Goal: Information Seeking & Learning: Learn about a topic

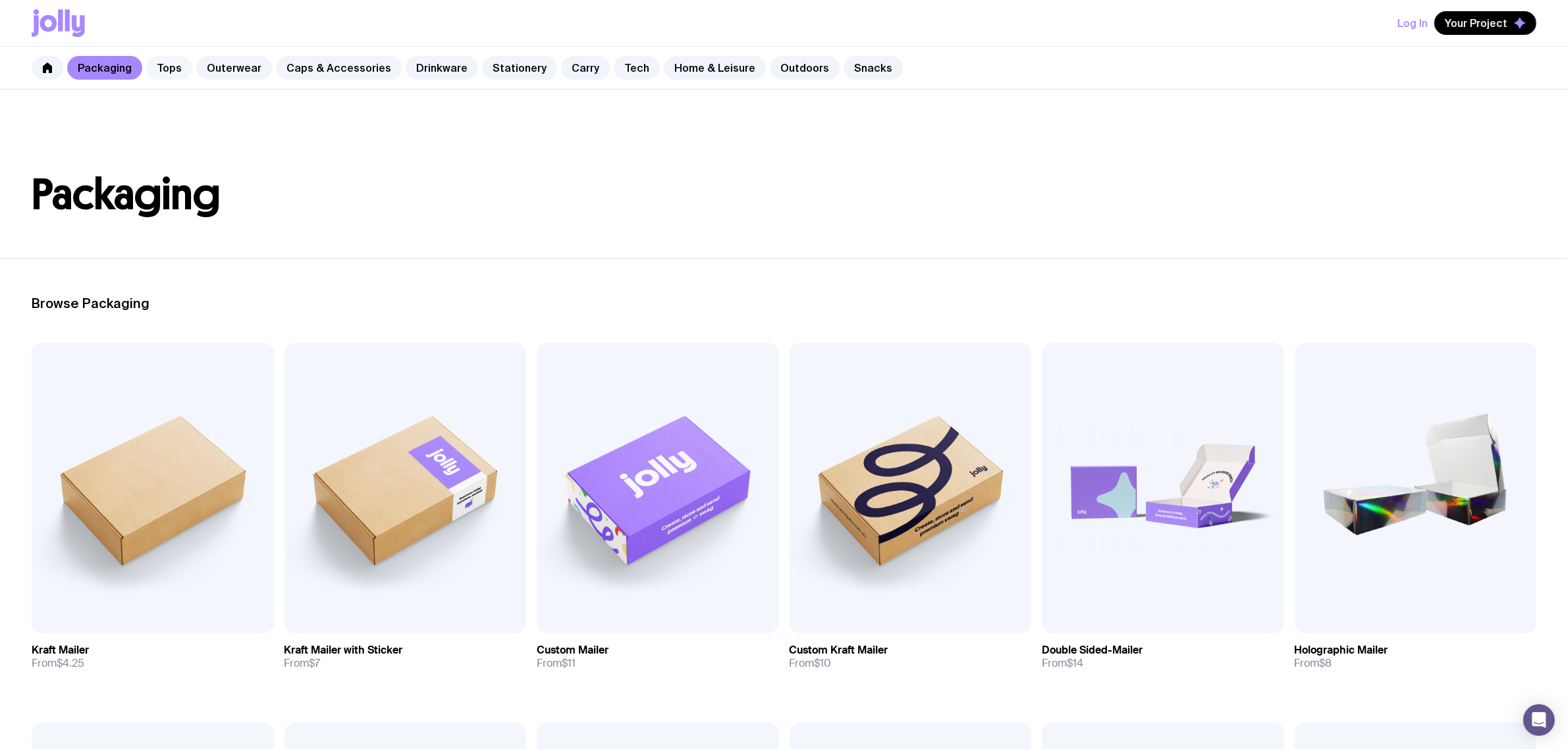
click at [181, 67] on link "Tops" at bounding box center [169, 68] width 47 height 24
click at [621, 70] on link "Tech" at bounding box center [637, 68] width 47 height 24
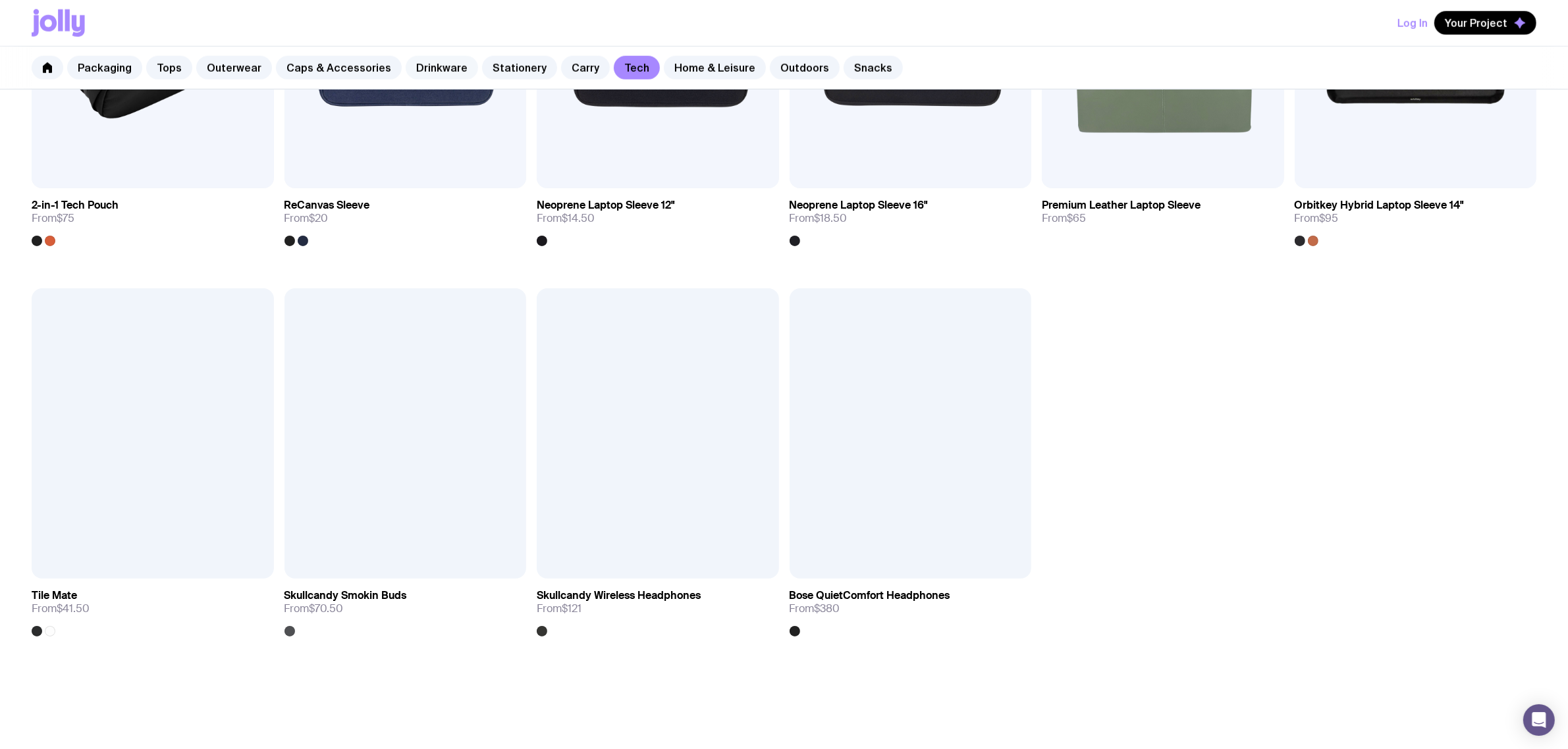
scroll to position [1480, 0]
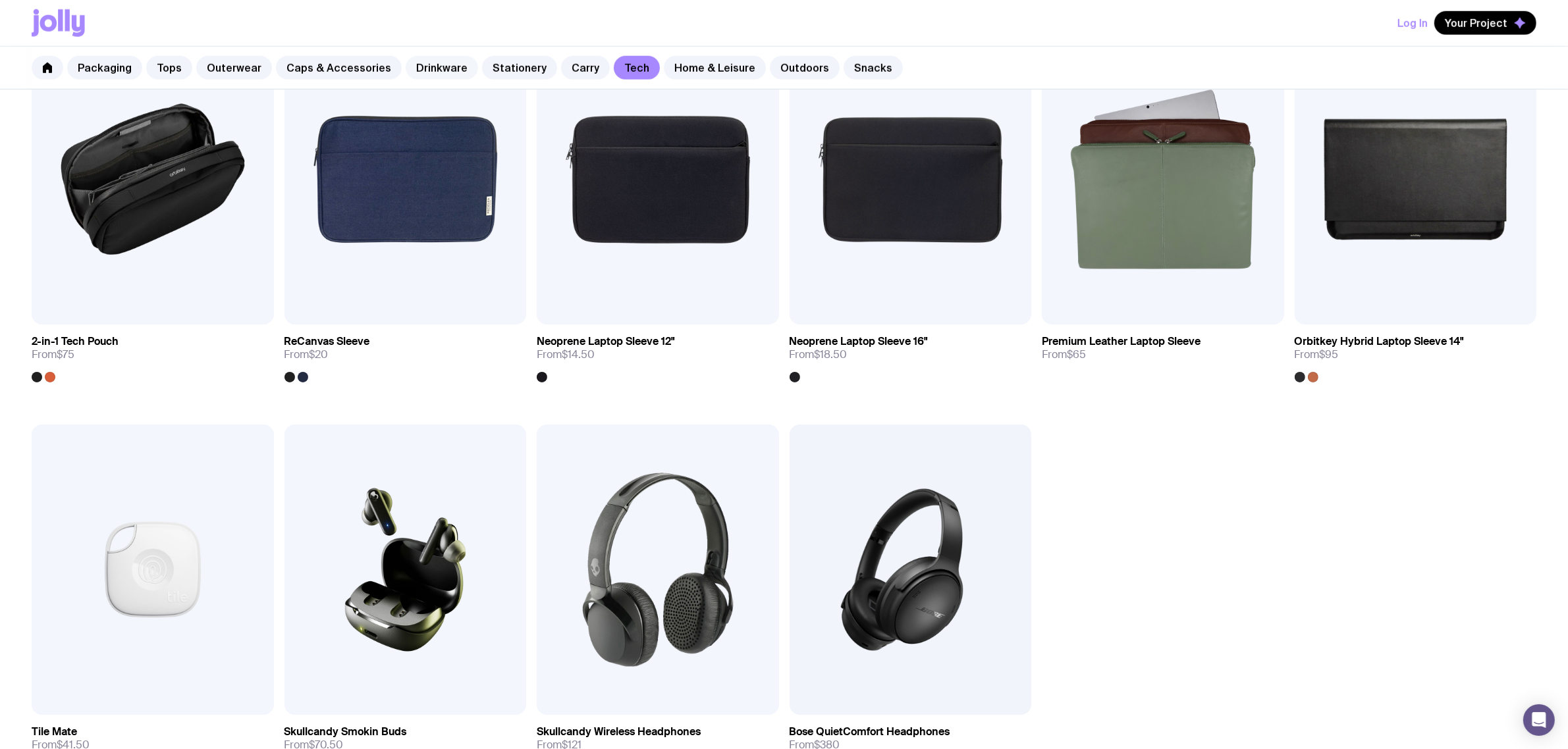
click at [440, 64] on link "Drinkware" at bounding box center [442, 68] width 73 height 24
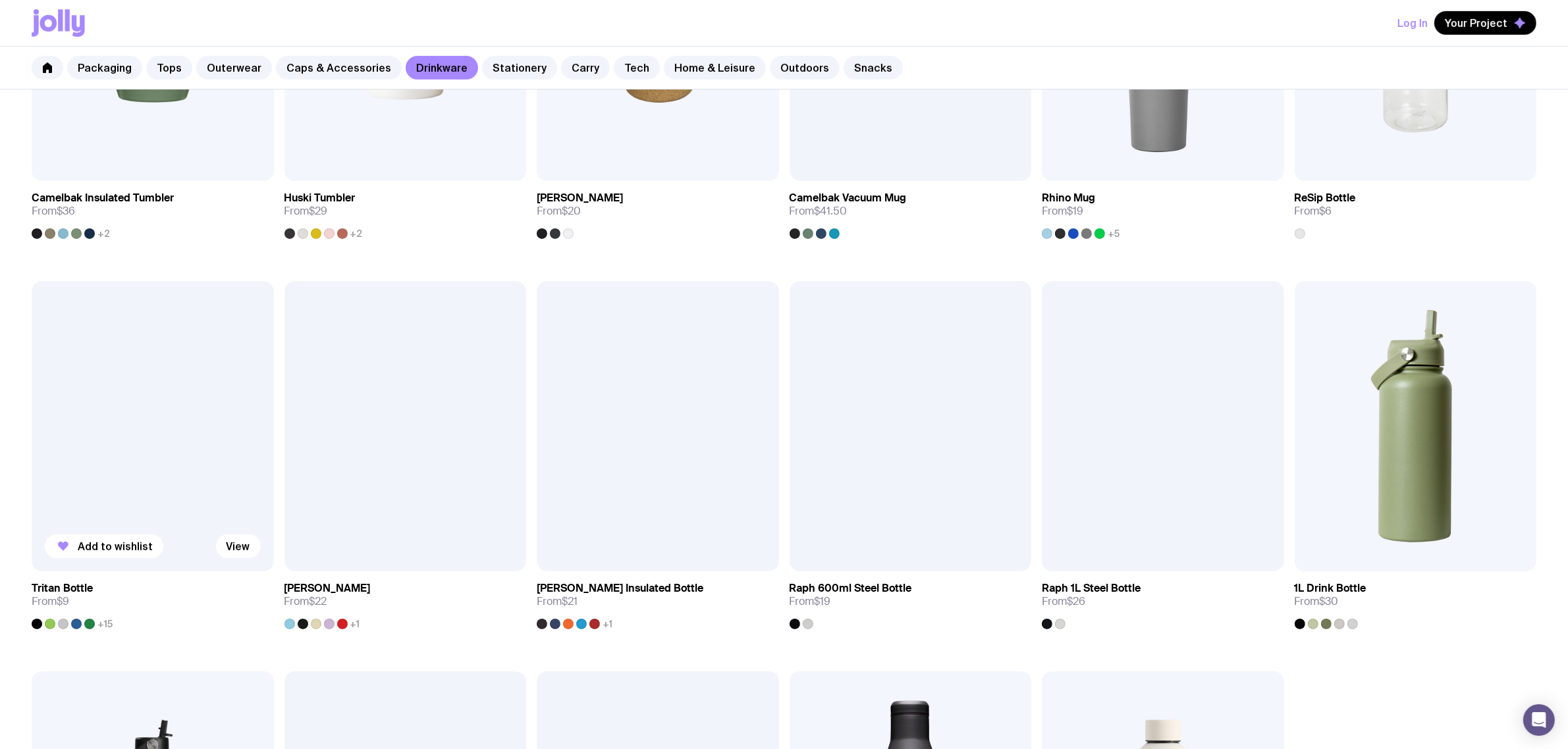
scroll to position [844, 0]
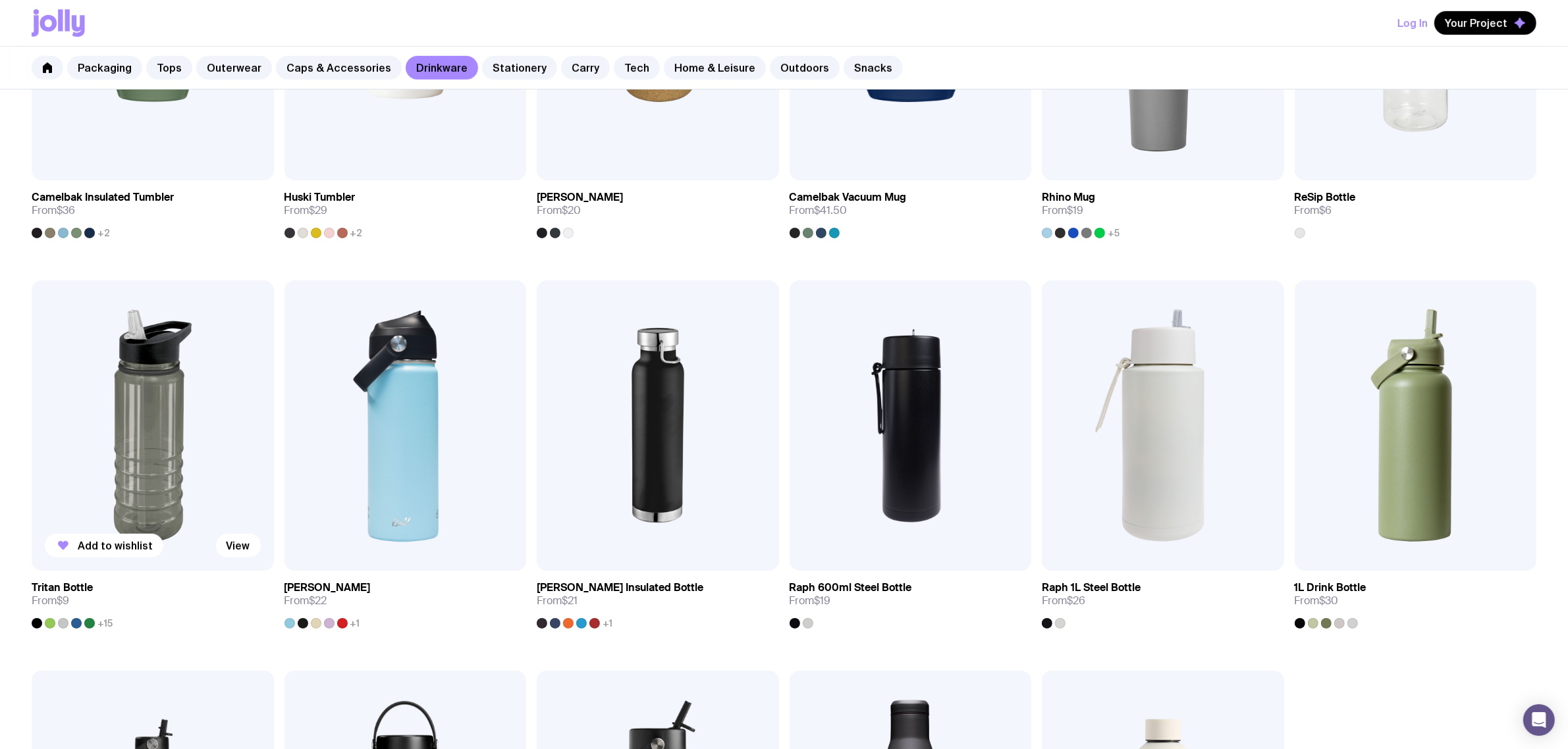
click at [151, 390] on img at bounding box center [152, 425] width 243 height 290
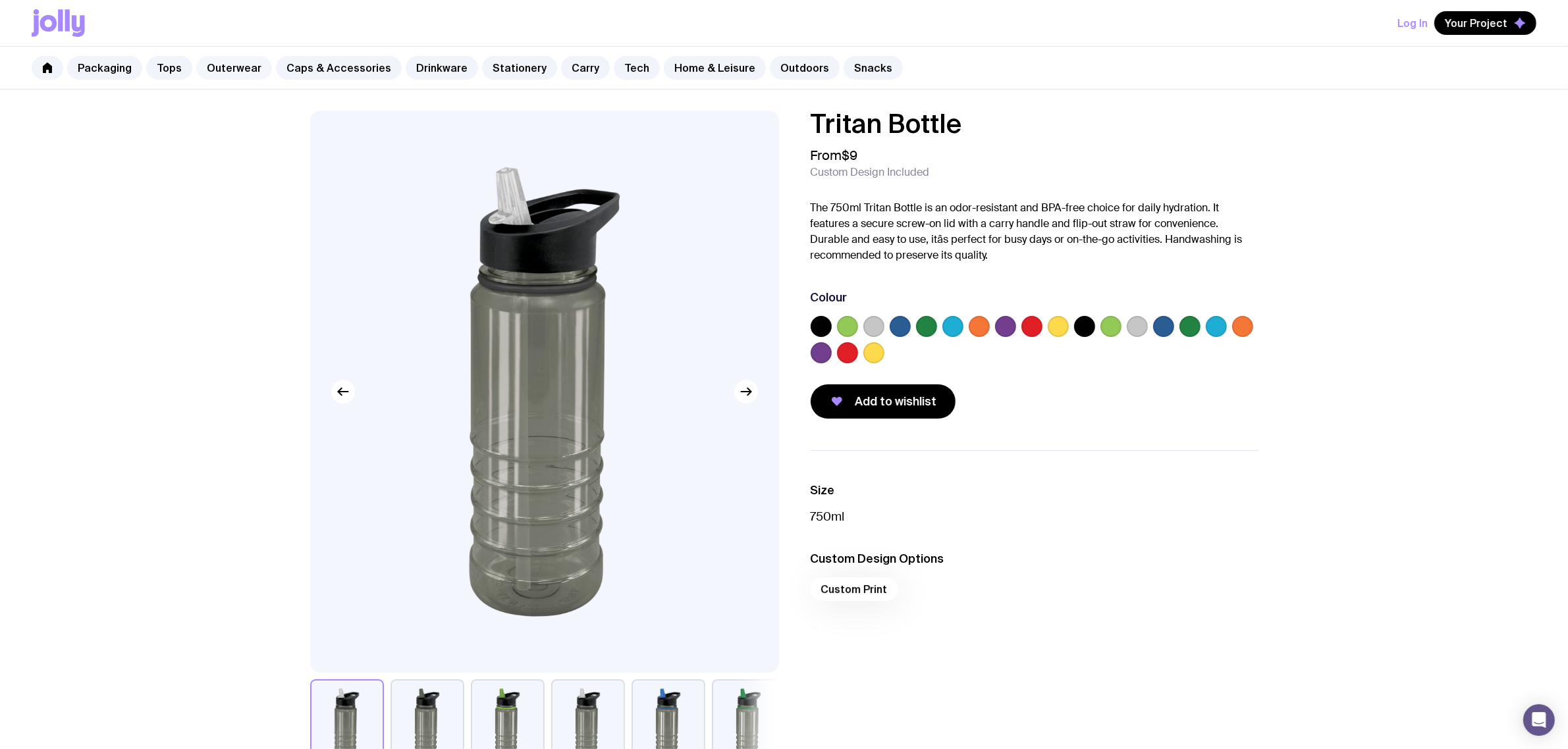
click at [241, 70] on link "Outerwear" at bounding box center [234, 68] width 76 height 24
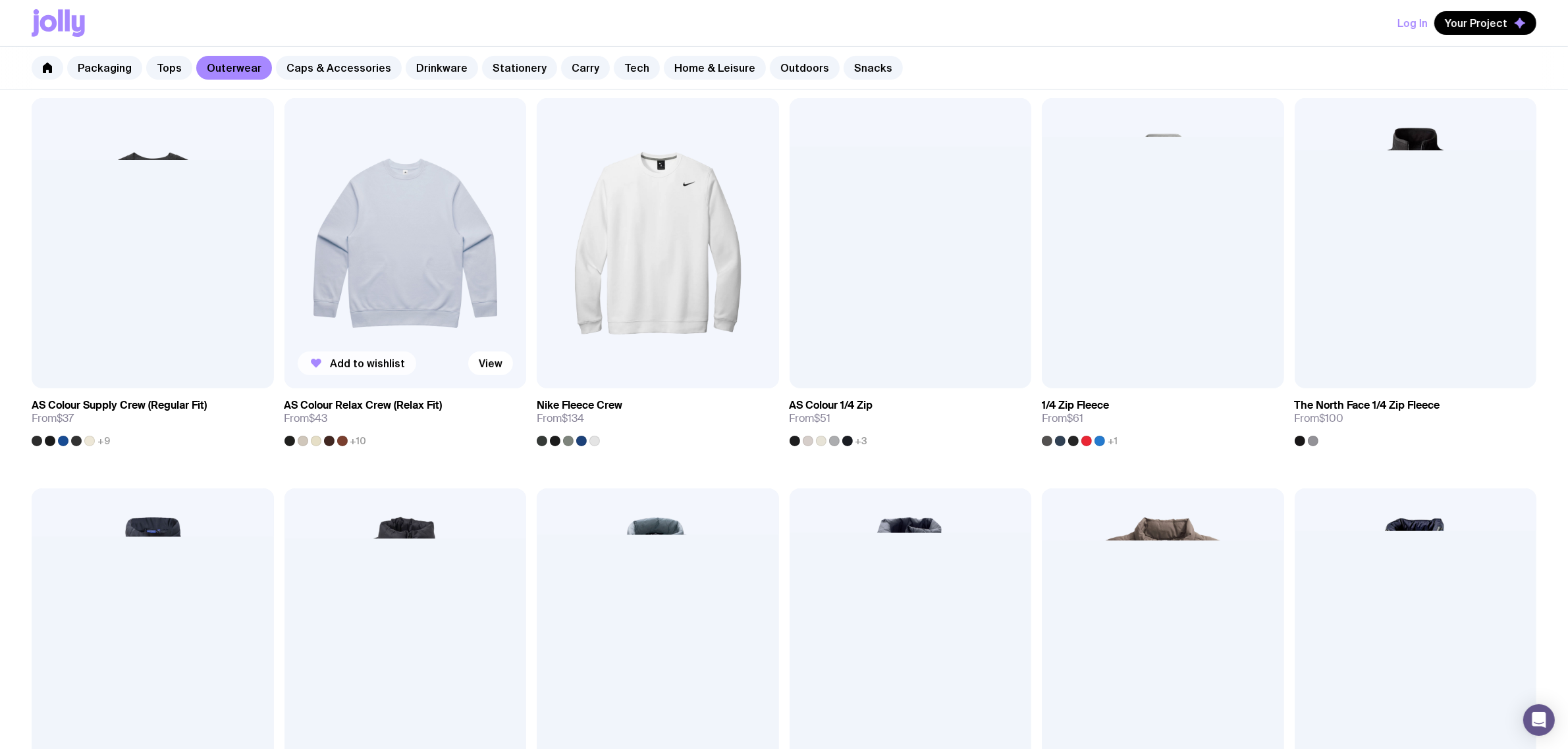
scroll to position [247, 0]
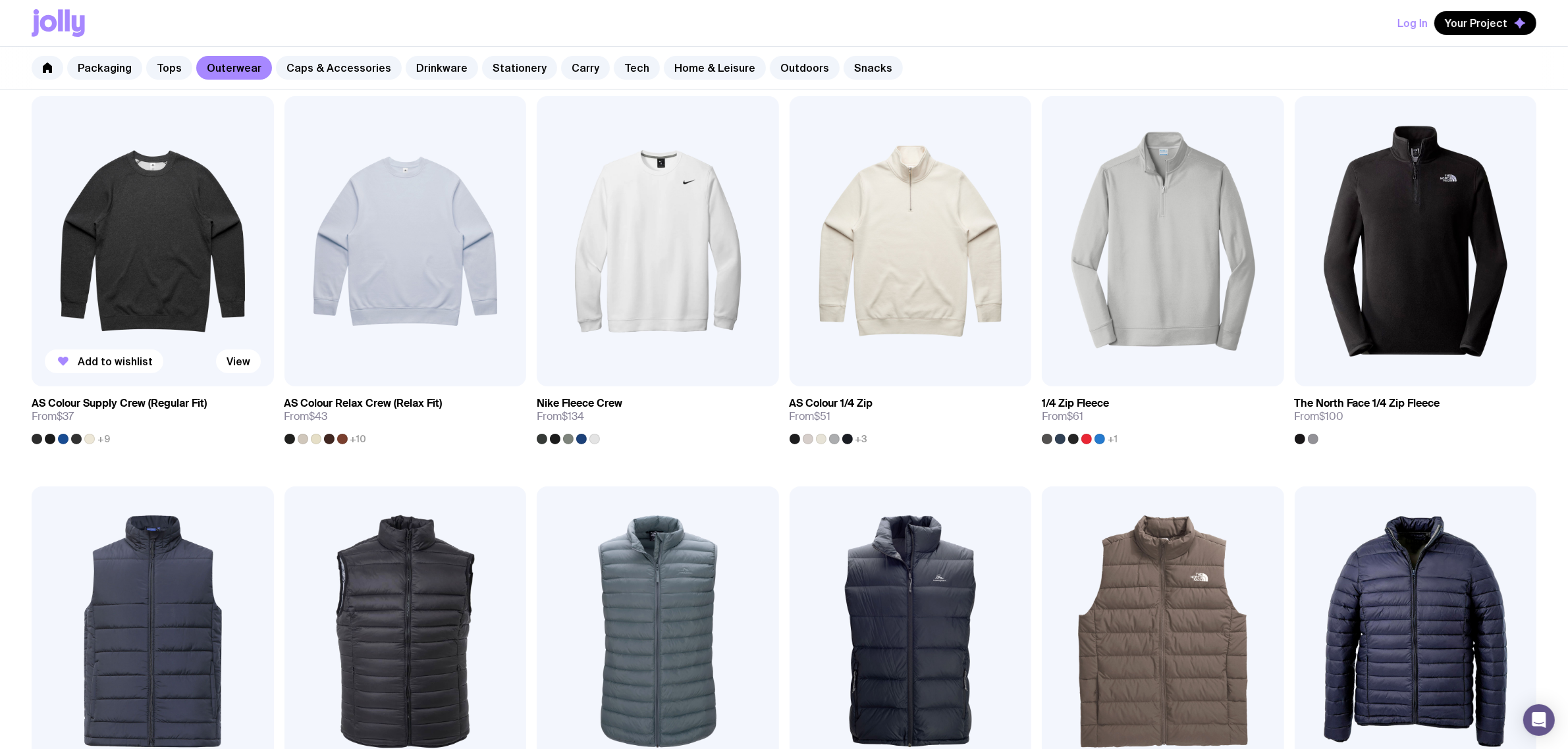
click at [150, 252] on img at bounding box center [152, 241] width 243 height 290
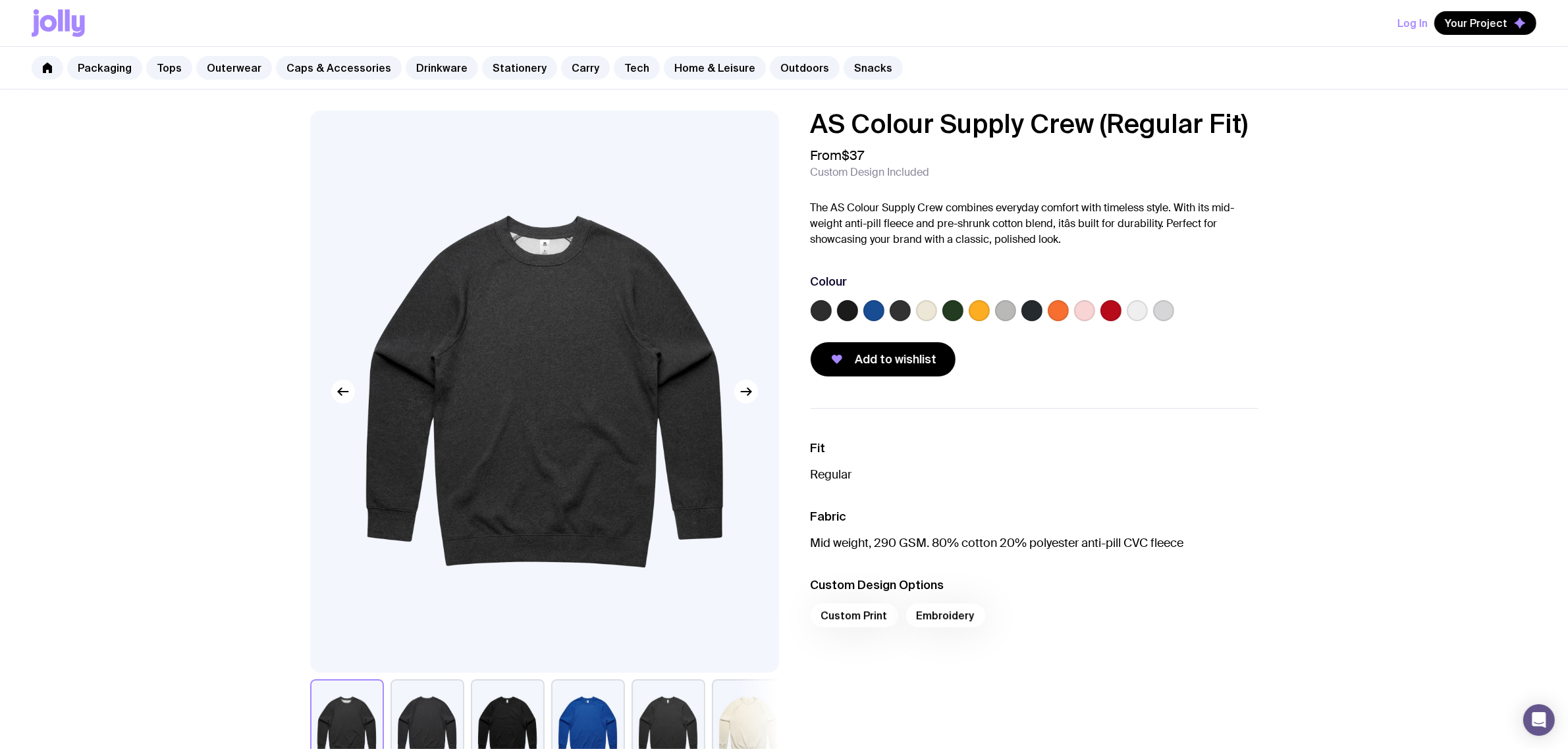
click at [946, 314] on label at bounding box center [952, 310] width 21 height 21
click at [0, 0] on input "radio" at bounding box center [0, 0] width 0 height 0
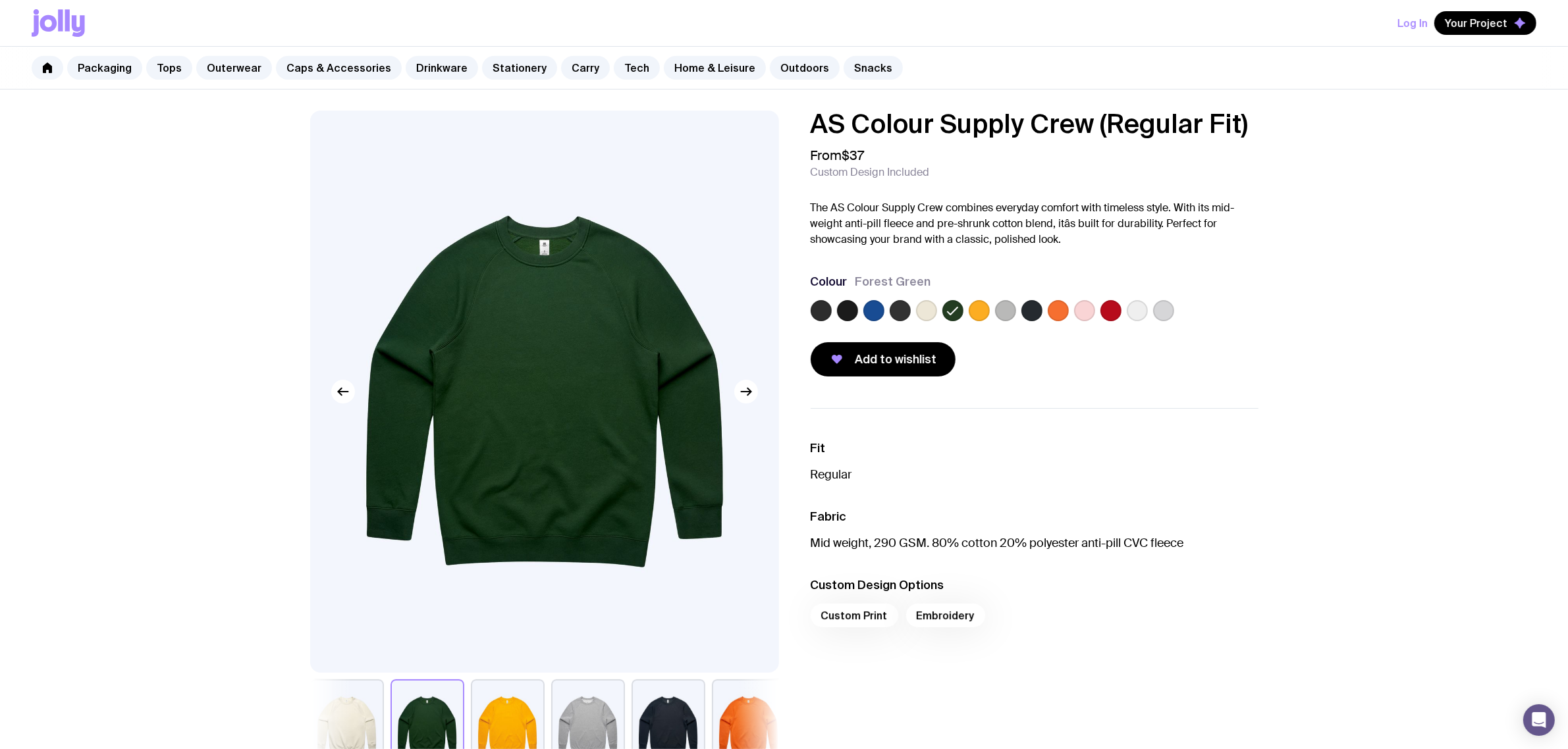
click at [932, 311] on label at bounding box center [926, 310] width 21 height 21
click at [0, 0] on input "radio" at bounding box center [0, 0] width 0 height 0
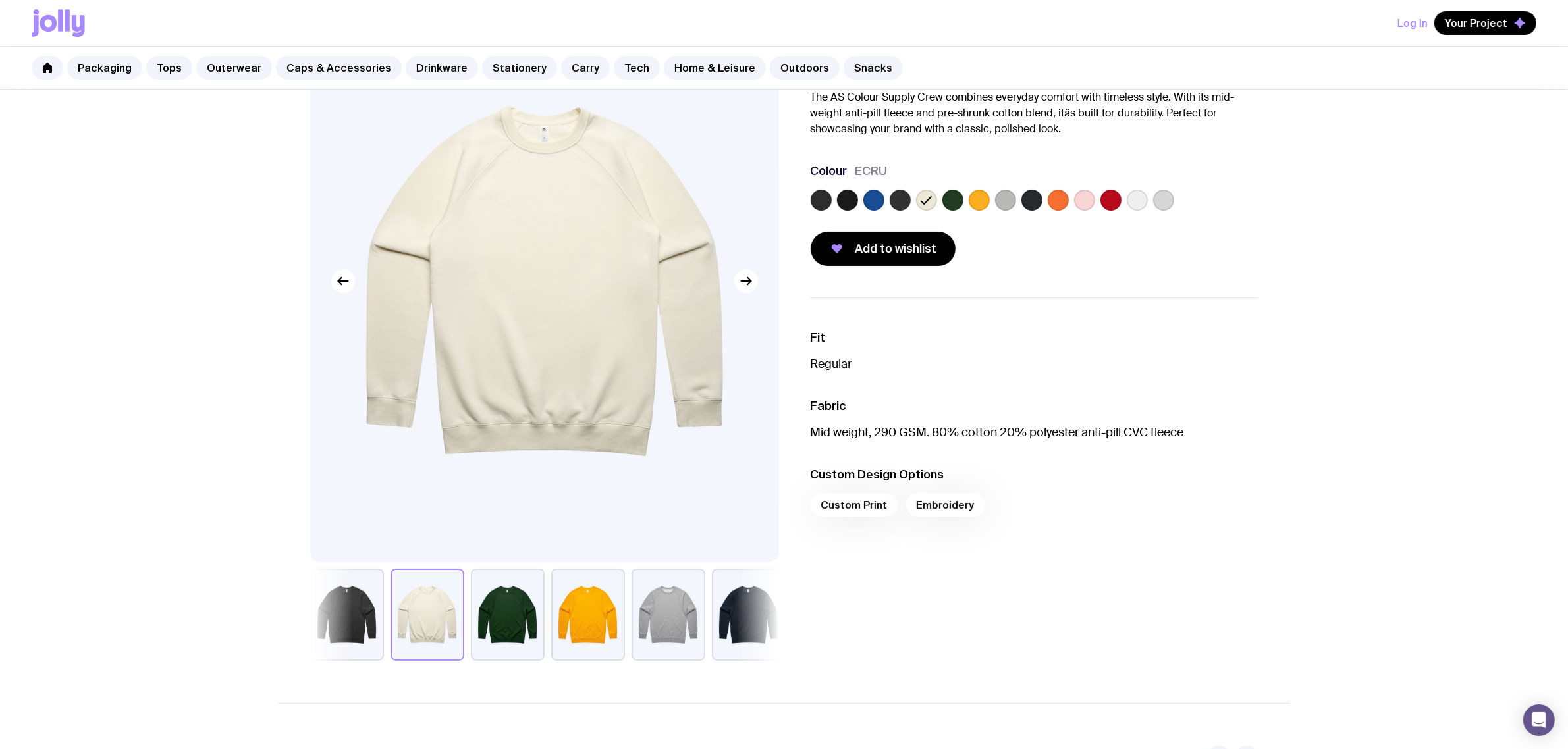
scroll to position [82, 0]
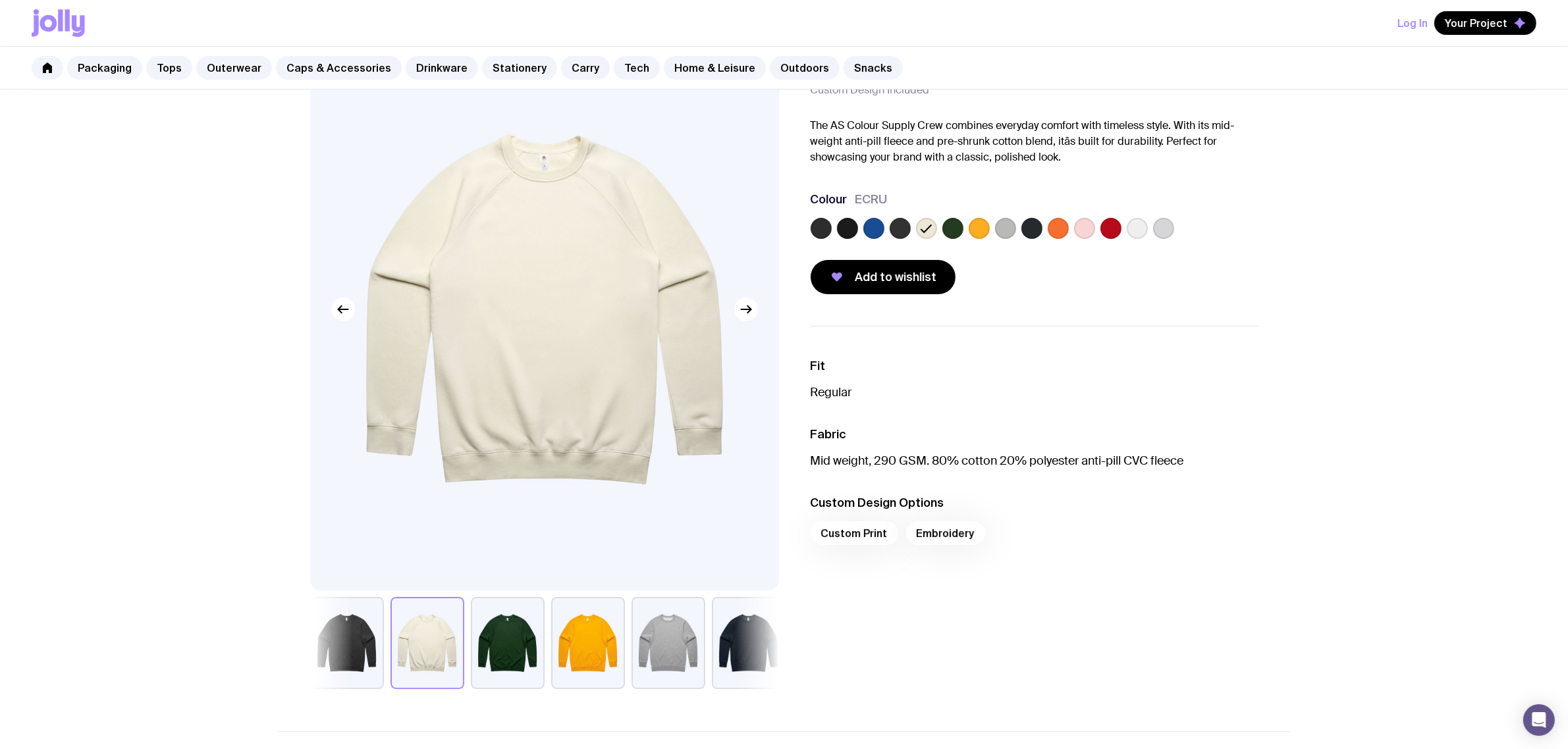
click at [842, 238] on label at bounding box center [847, 228] width 21 height 21
click at [0, 0] on input "radio" at bounding box center [0, 0] width 0 height 0
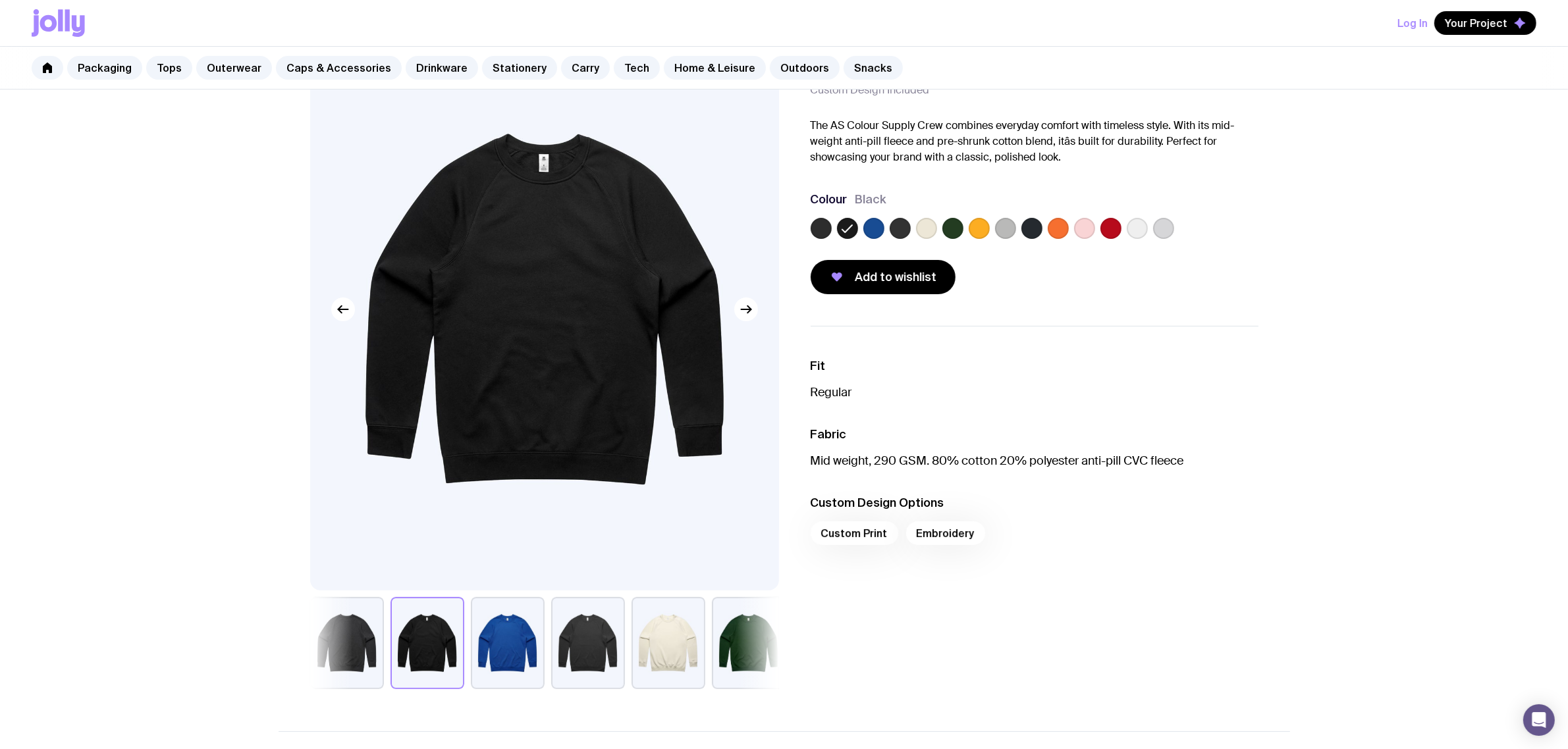
click at [933, 228] on label at bounding box center [926, 228] width 21 height 21
click at [0, 0] on input "radio" at bounding box center [0, 0] width 0 height 0
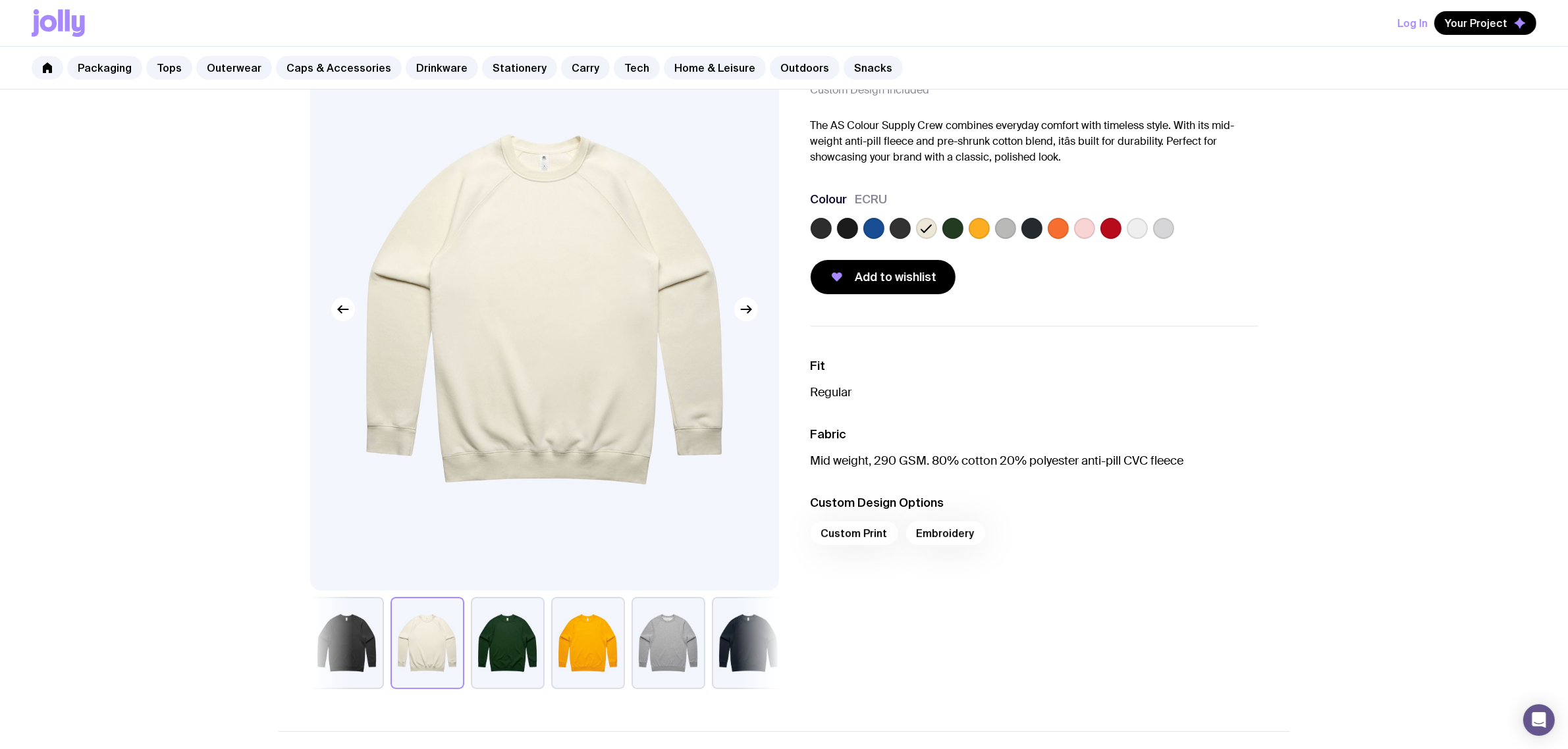
click at [880, 229] on label at bounding box center [874, 228] width 21 height 21
click at [0, 0] on input "radio" at bounding box center [0, 0] width 0 height 0
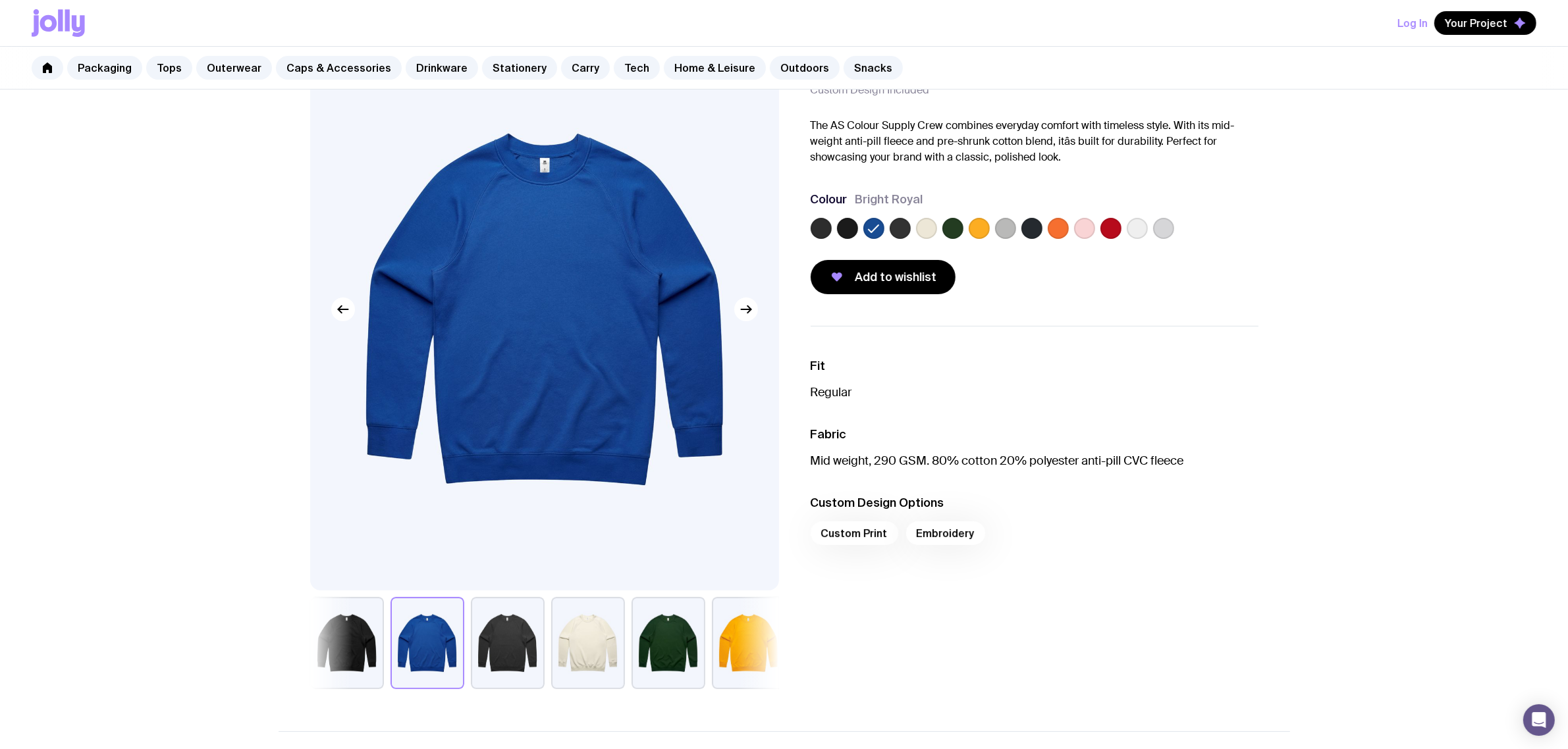
click at [918, 232] on label at bounding box center [926, 228] width 21 height 21
click at [0, 0] on input "radio" at bounding box center [0, 0] width 0 height 0
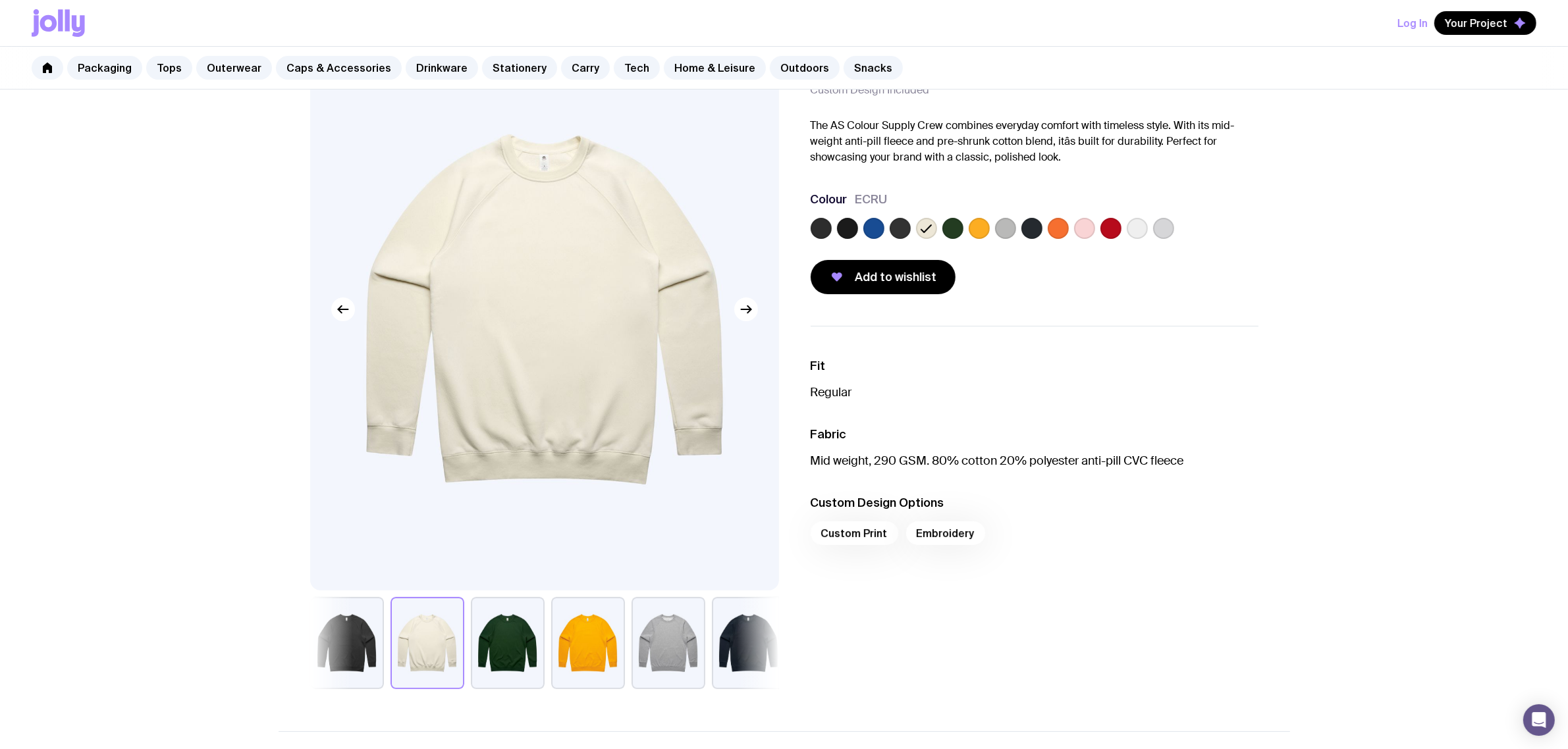
click at [959, 222] on label at bounding box center [952, 228] width 21 height 21
click at [0, 0] on input "radio" at bounding box center [0, 0] width 0 height 0
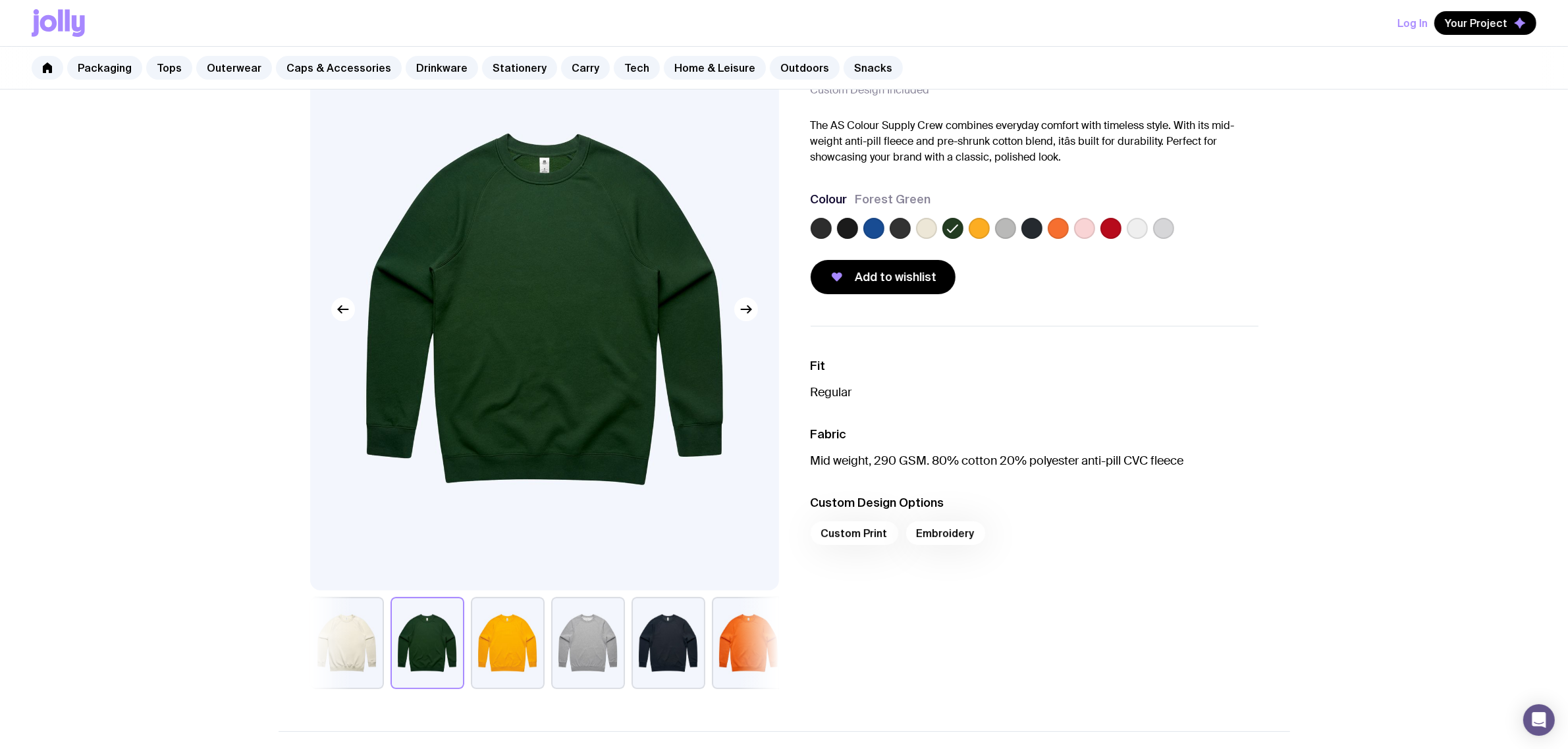
click at [838, 232] on label at bounding box center [847, 228] width 21 height 21
click at [0, 0] on input "radio" at bounding box center [0, 0] width 0 height 0
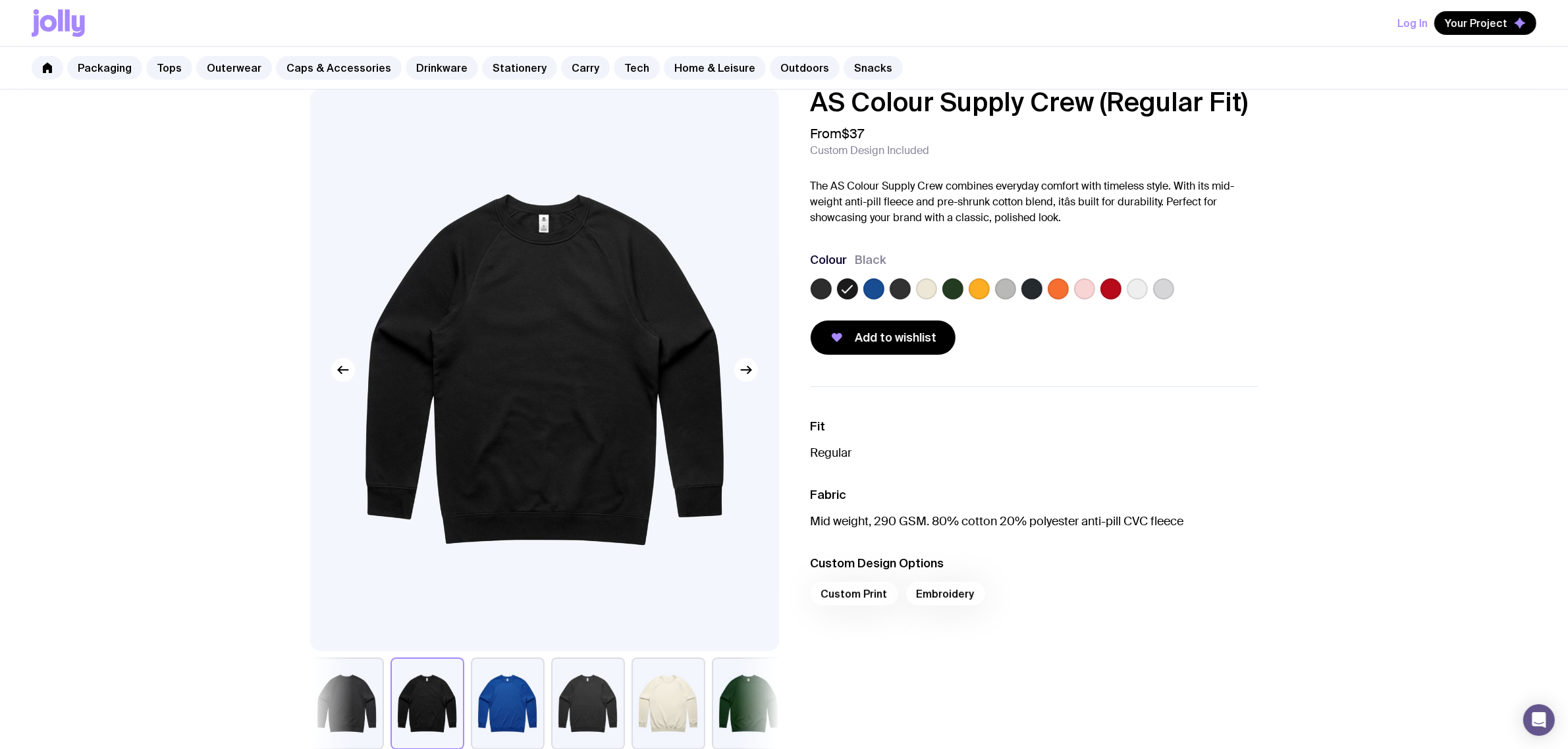
scroll to position [0, 0]
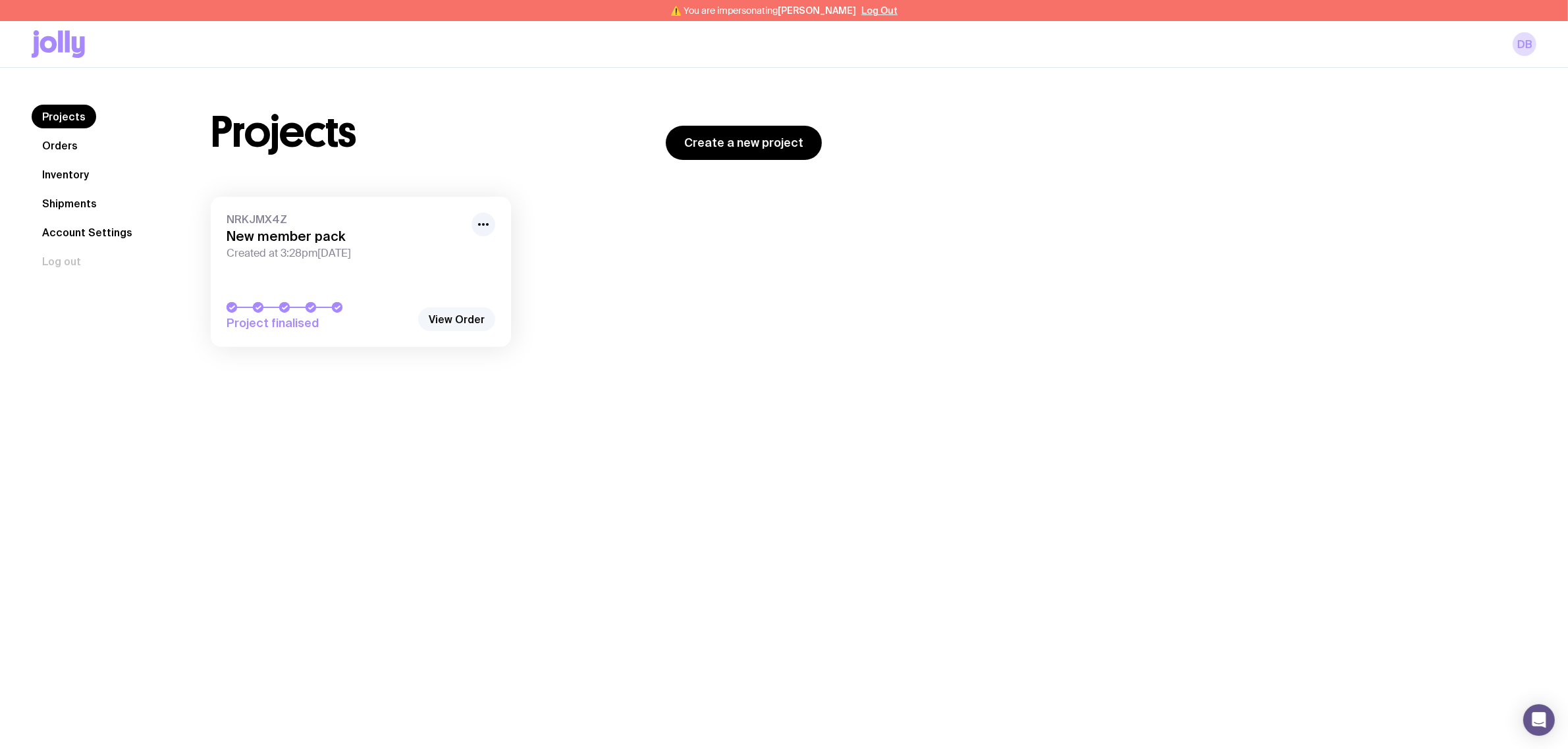
click at [454, 317] on link "View Order" at bounding box center [457, 320] width 77 height 24
